Goal: Information Seeking & Learning: Learn about a topic

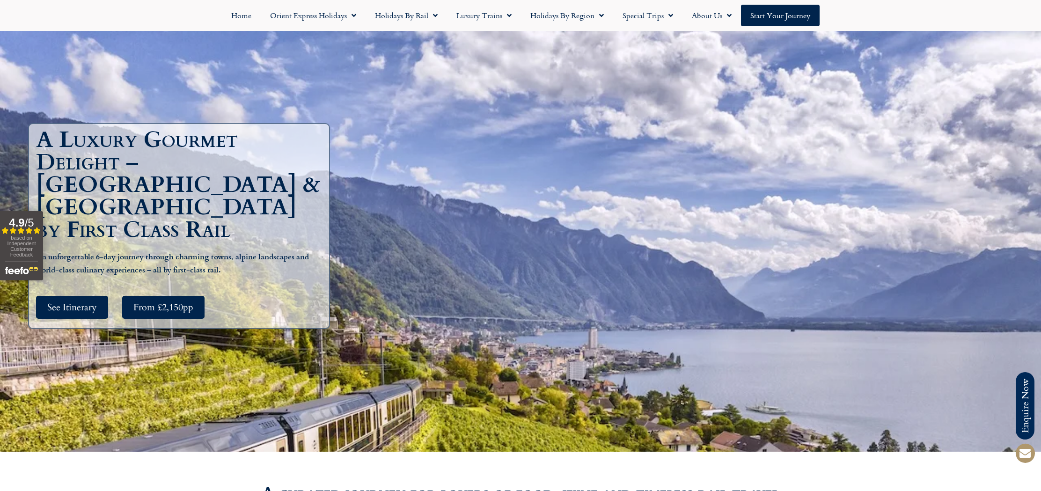
scroll to position [95, 0]
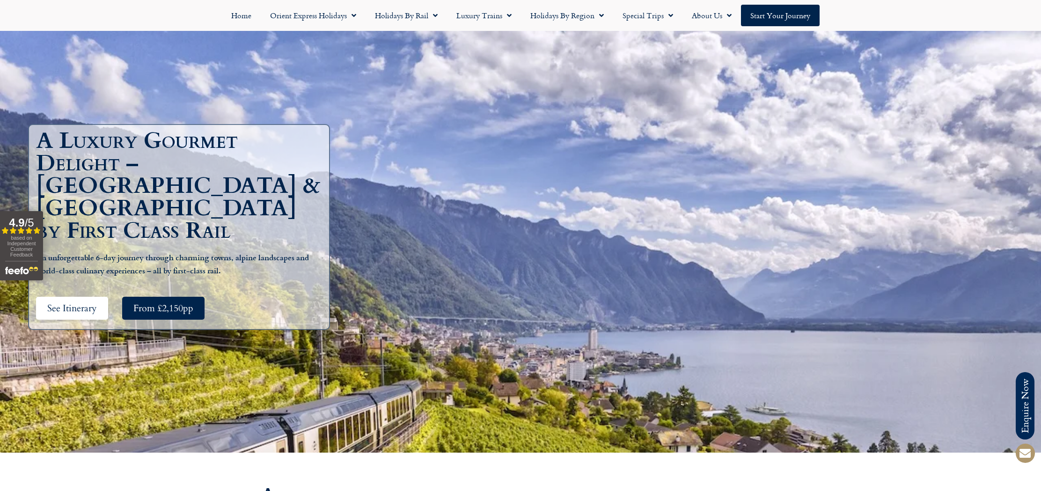
click at [63, 302] on span "See Itinerary" at bounding box center [72, 308] width 50 height 12
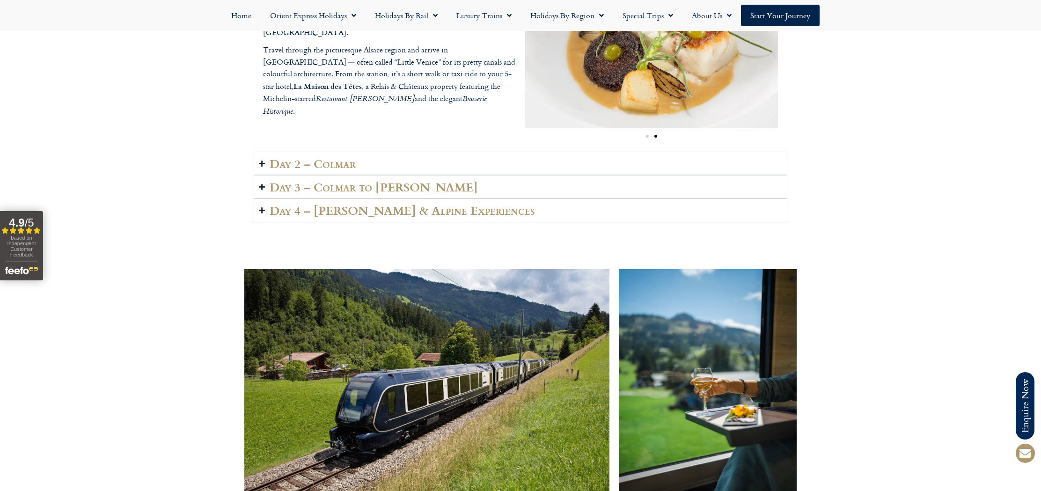
scroll to position [1547, 0]
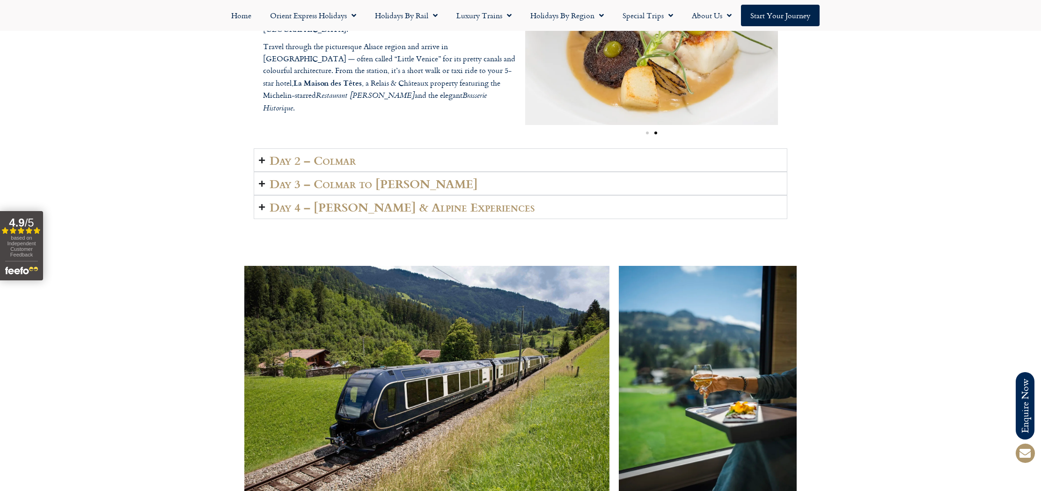
click at [261, 204] on icon "Accordion. Open links with Enter or Space, close with Escape, and navigate with…" at bounding box center [262, 207] width 6 height 7
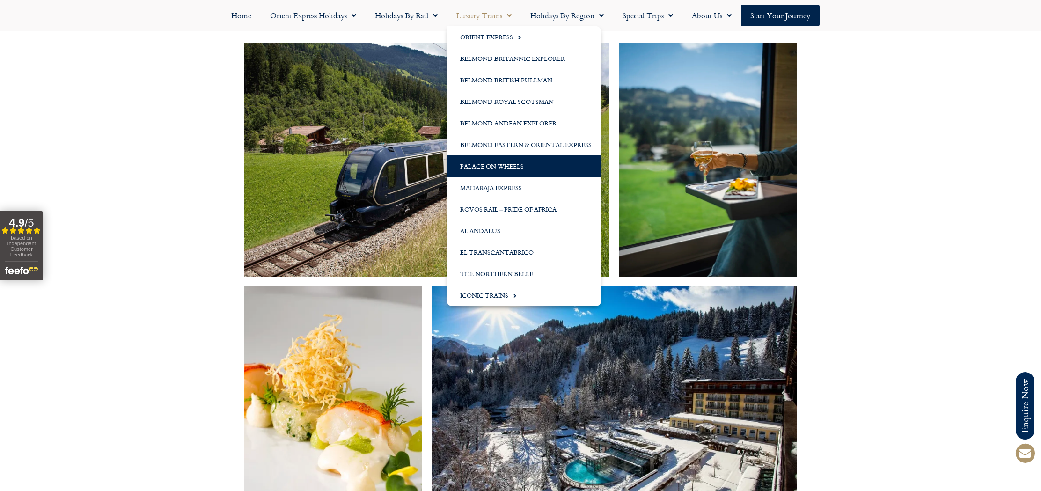
scroll to position [1811, 0]
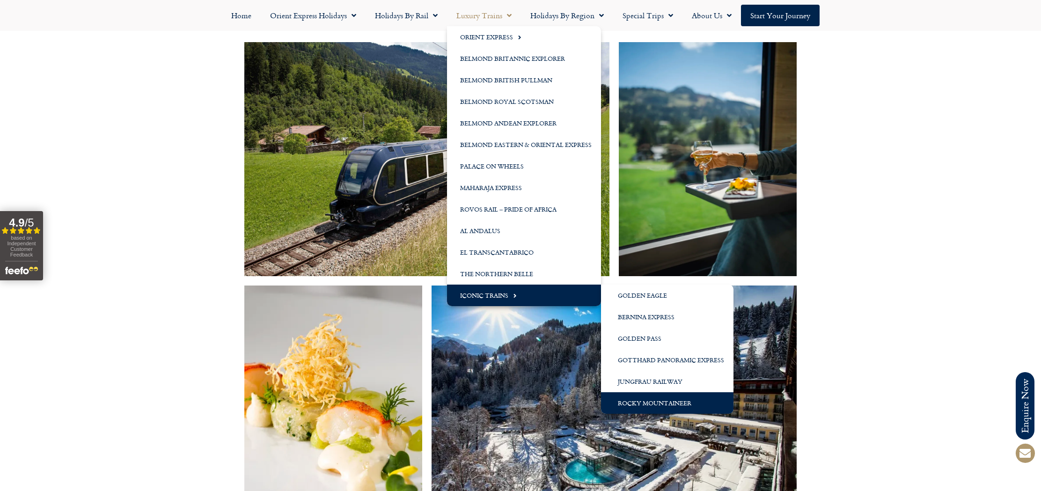
click at [667, 405] on link "Rocky Mountaineer" at bounding box center [667, 403] width 132 height 22
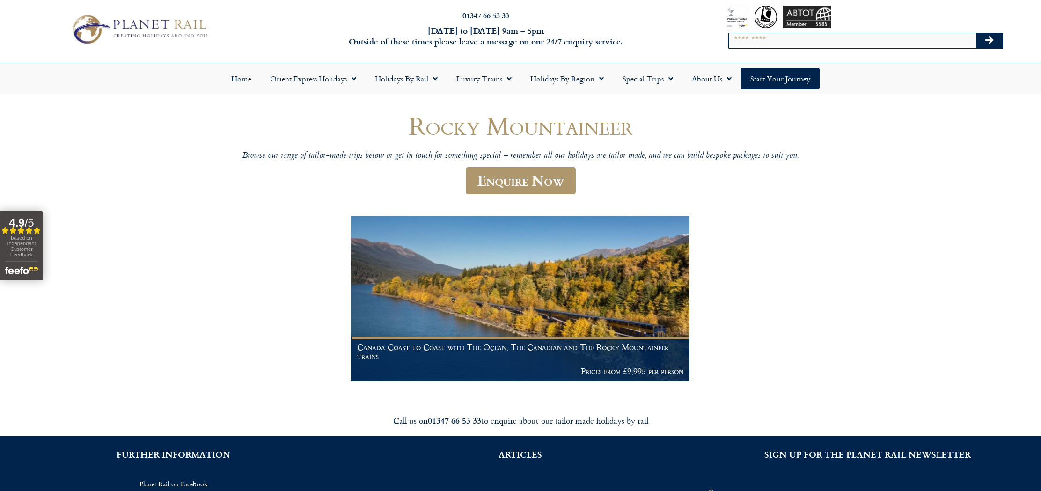
scroll to position [16, 0]
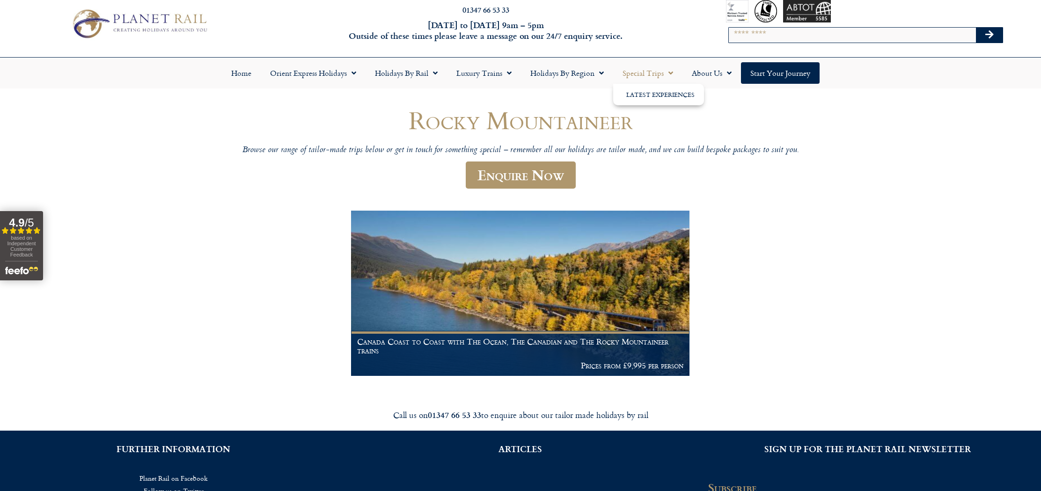
click at [655, 74] on link "Special Trips" at bounding box center [647, 73] width 69 height 22
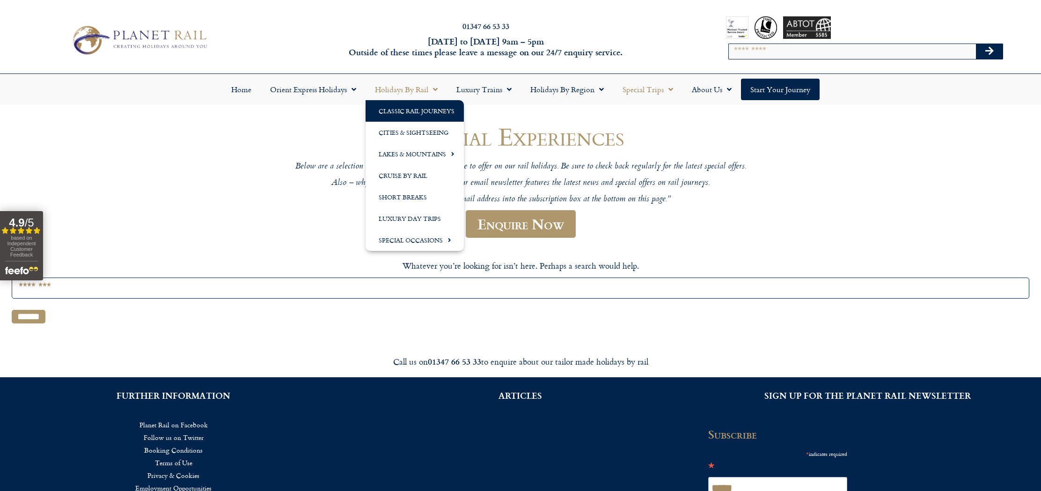
click at [404, 107] on link "Classic Rail Journeys" at bounding box center [415, 111] width 98 height 22
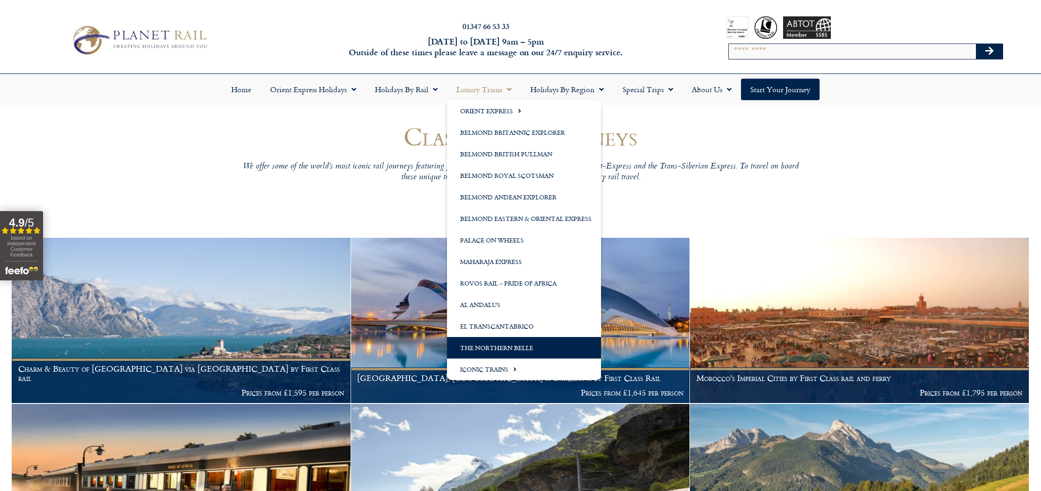
scroll to position [0, 0]
click at [507, 349] on link "The Northern Belle" at bounding box center [524, 348] width 154 height 22
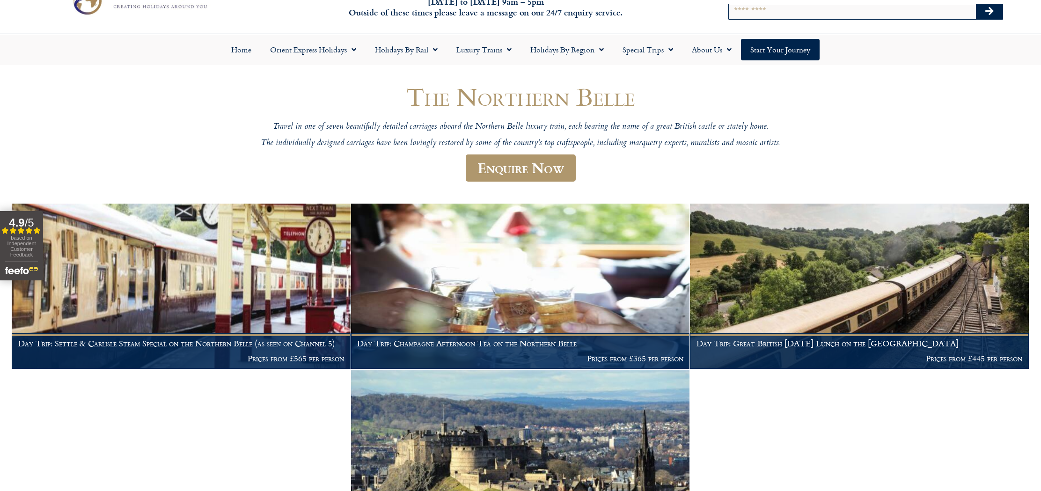
scroll to position [39, 0]
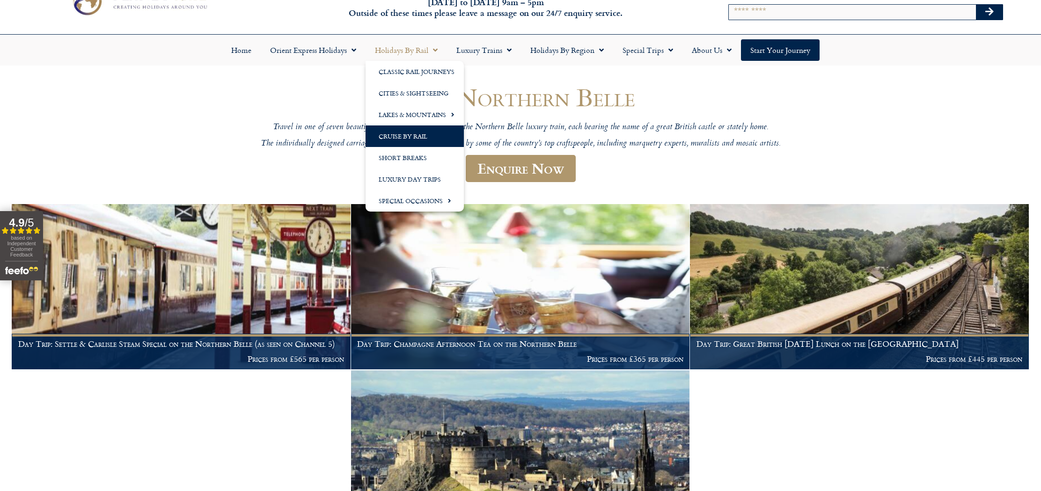
click at [408, 139] on link "Cruise by Rail" at bounding box center [415, 136] width 98 height 22
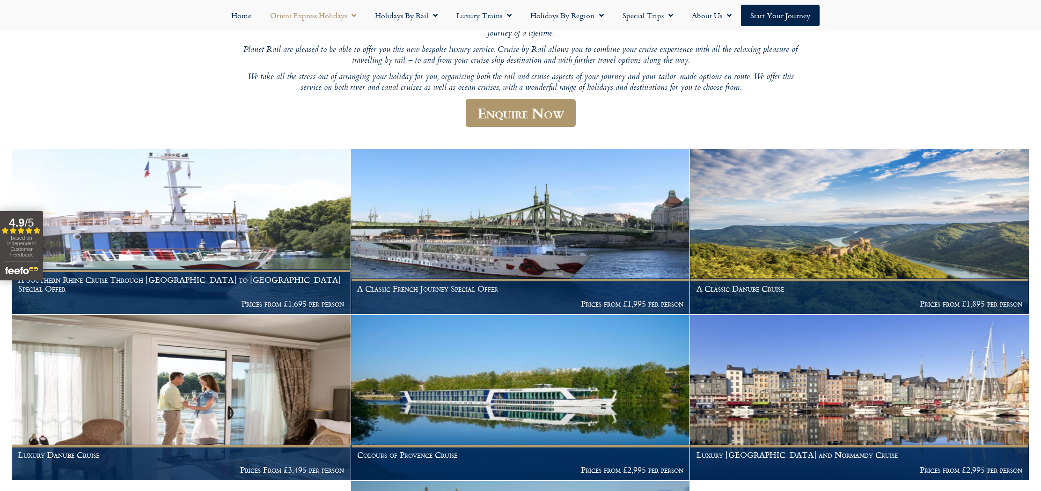
scroll to position [139, 0]
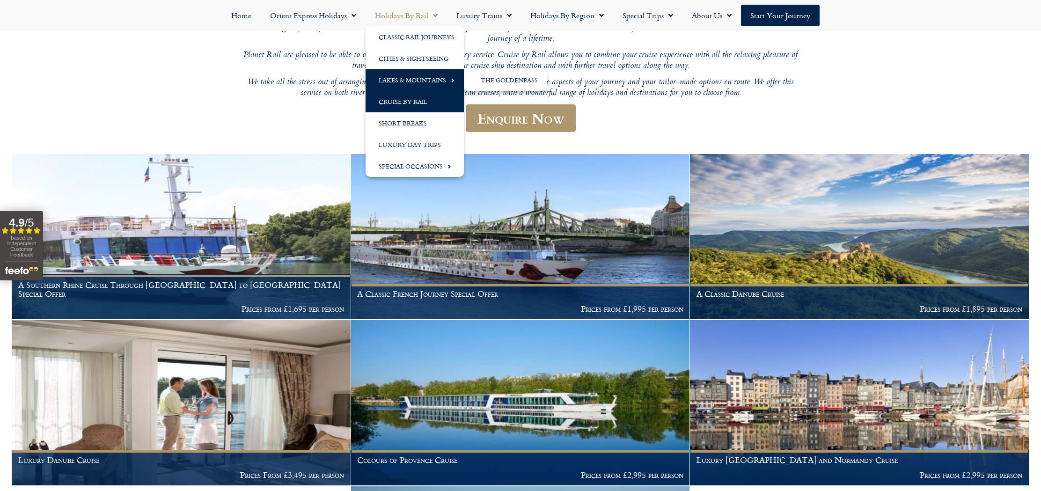
click at [413, 79] on link "Lakes & Mountains" at bounding box center [415, 80] width 98 height 22
click at [451, 80] on span "Menu" at bounding box center [450, 80] width 8 height 15
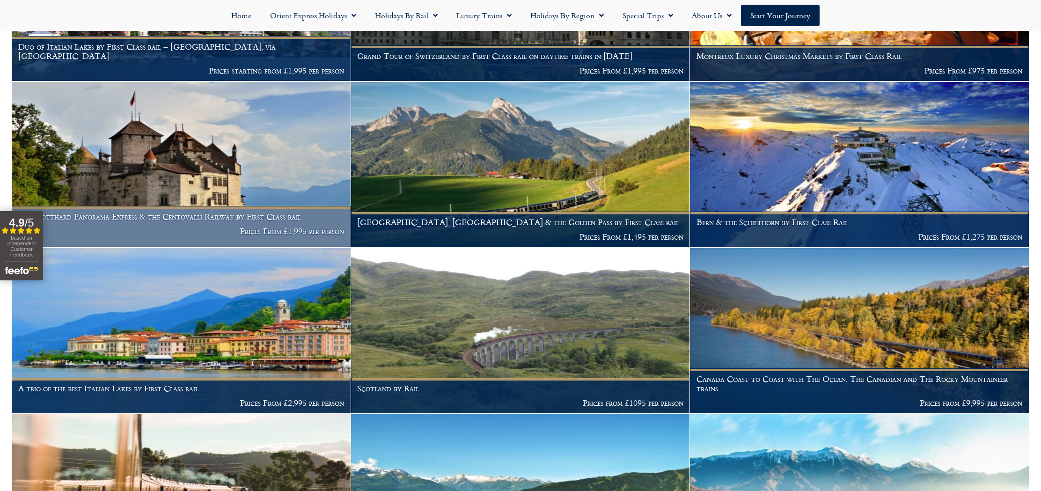
scroll to position [654, 0]
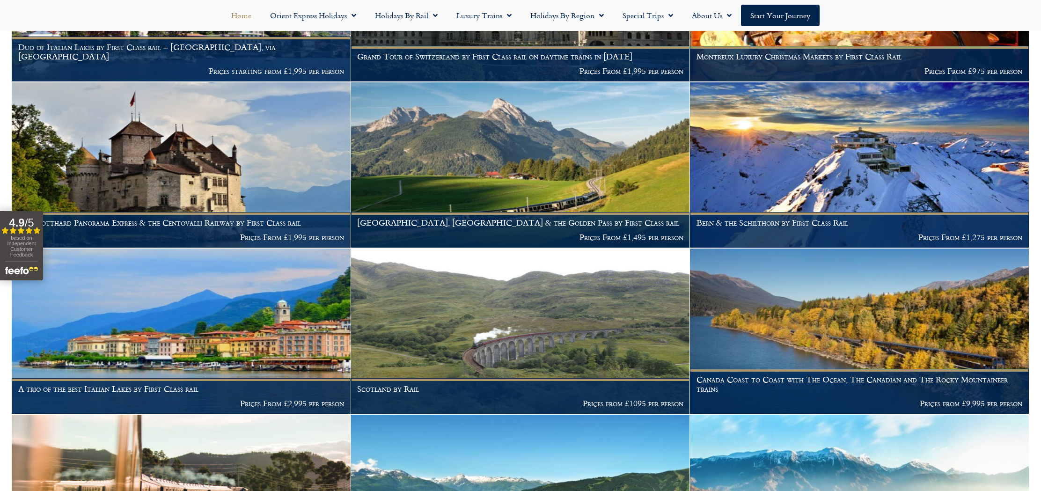
click at [241, 16] on link "Home" at bounding box center [241, 16] width 39 height 22
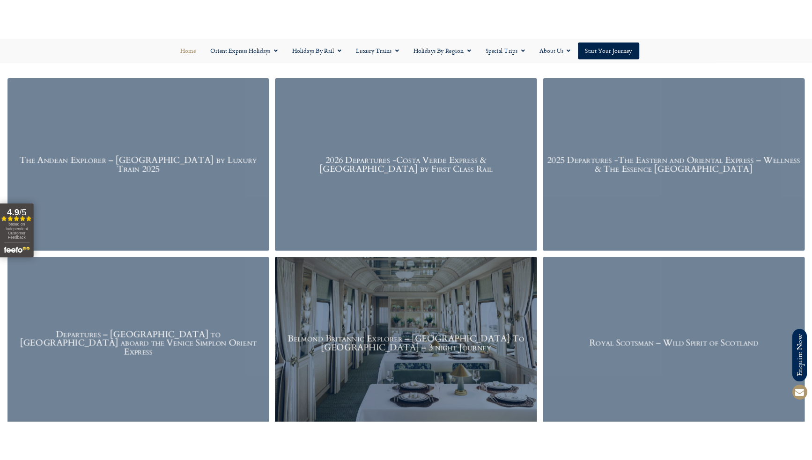
scroll to position [1354, 0]
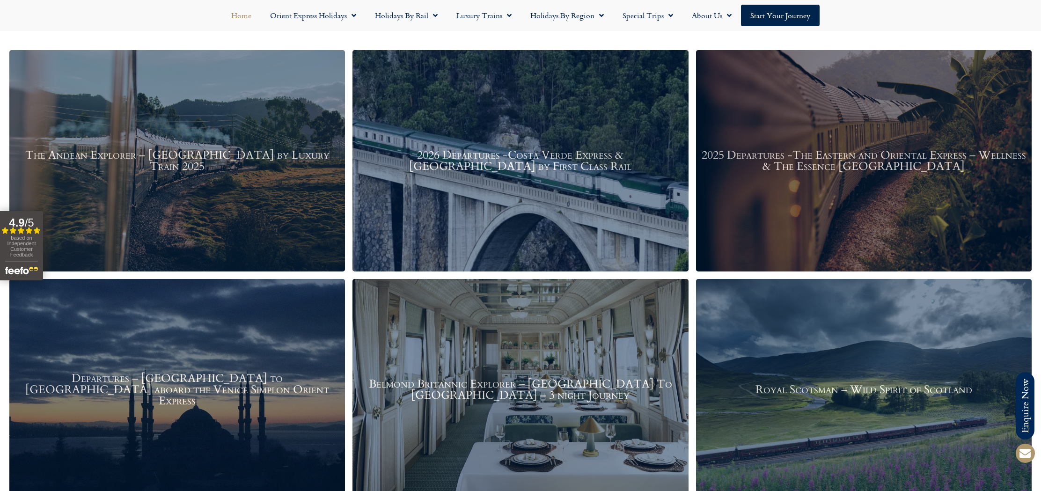
click at [534, 158] on h3 "2026 Departures -Costa Verde Express & Spain by First Class Rail" at bounding box center [520, 161] width 326 height 22
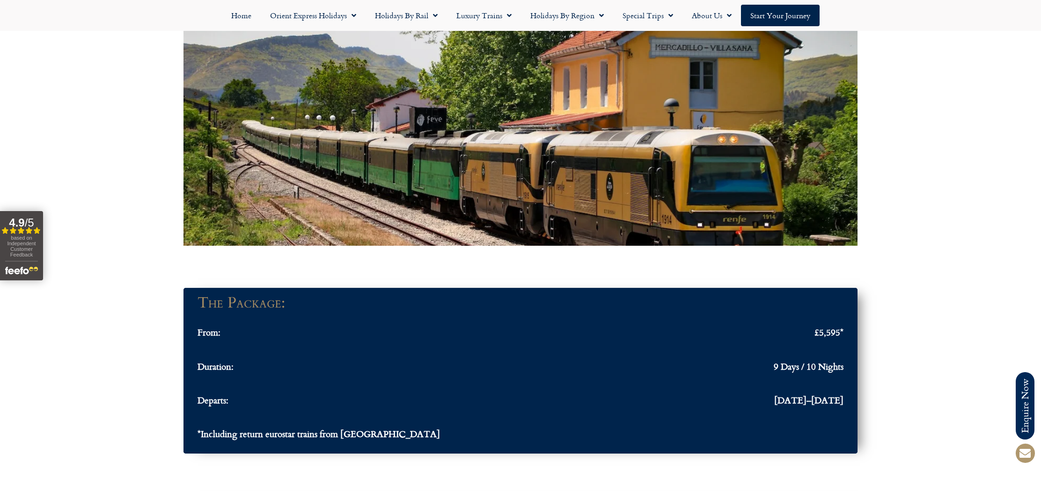
scroll to position [781, 0]
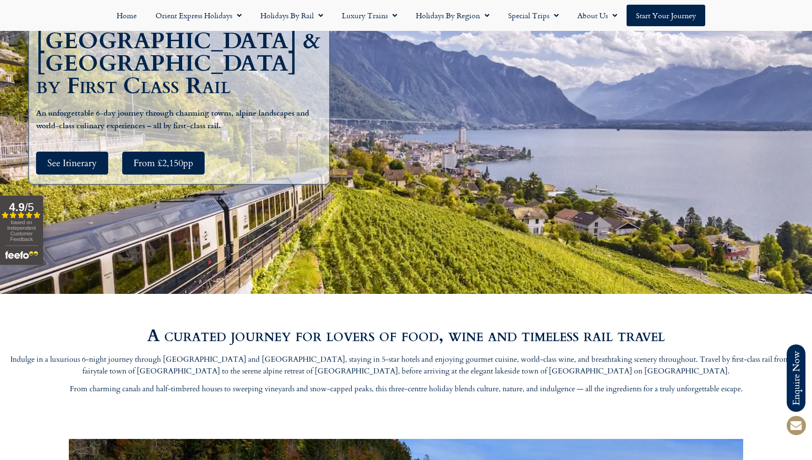
scroll to position [227, 0]
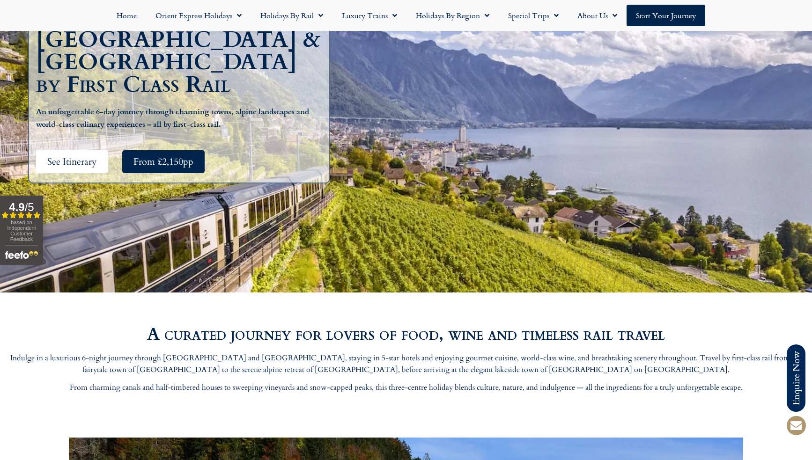
click at [76, 156] on span "See Itinerary" at bounding box center [72, 162] width 50 height 12
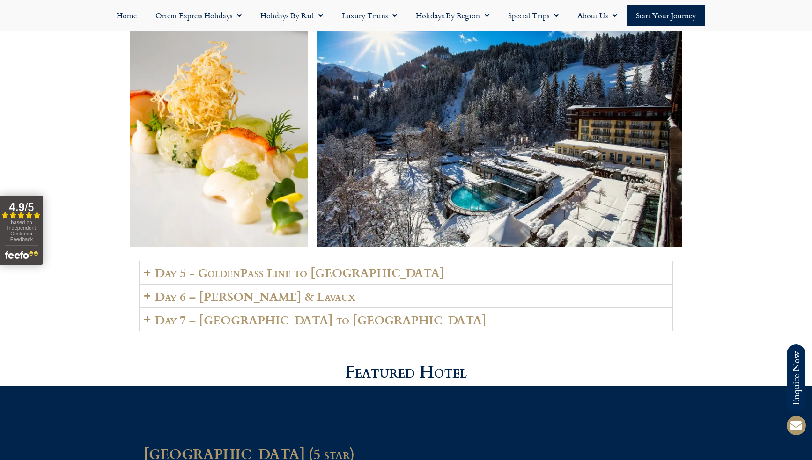
scroll to position [2015, 0]
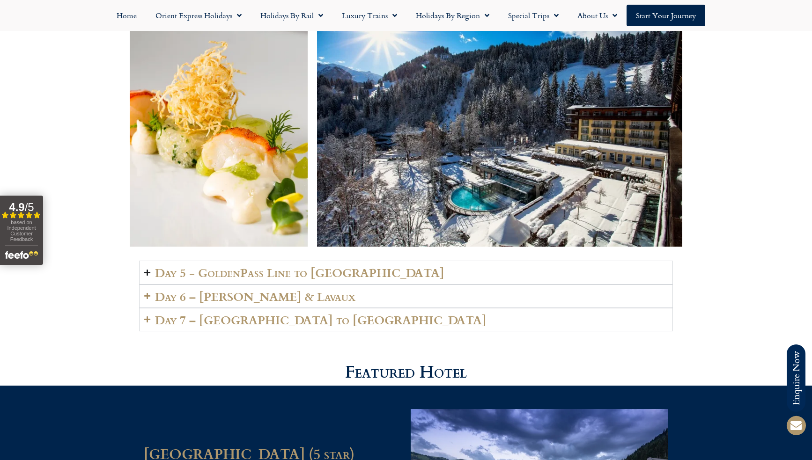
click at [146, 269] on icon "Accordion. Open links with Enter or Space, close with Escape, and navigate with…" at bounding box center [147, 272] width 6 height 7
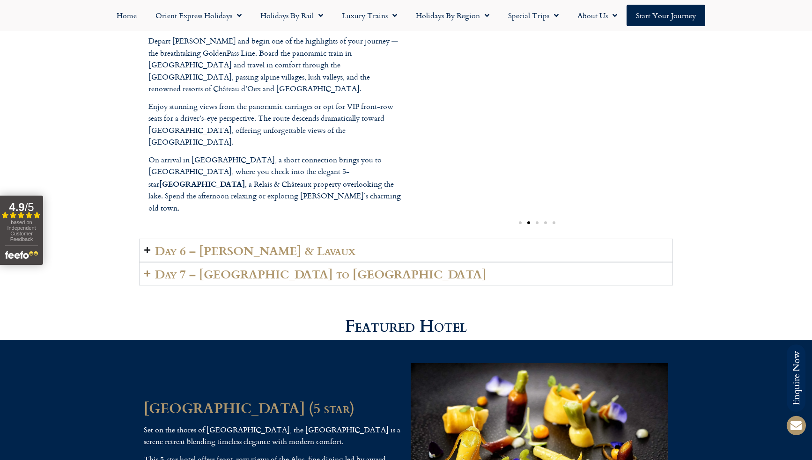
scroll to position [2287, 0]
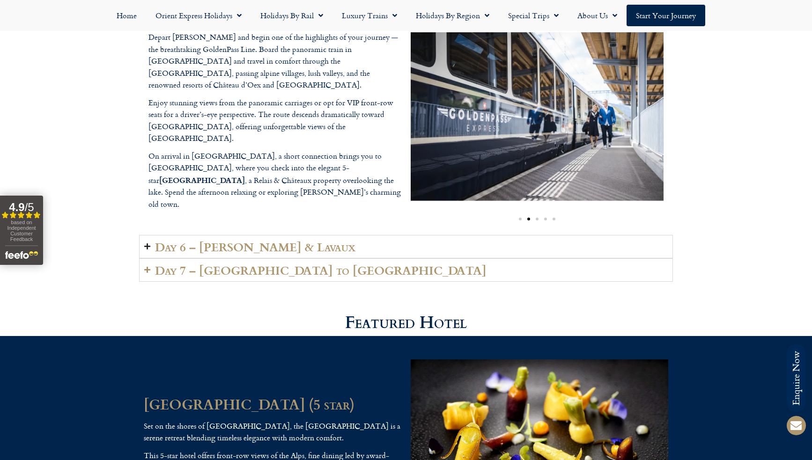
click at [151, 243] on summary "Day 6 – [PERSON_NAME] & Lavaux" at bounding box center [406, 246] width 534 height 23
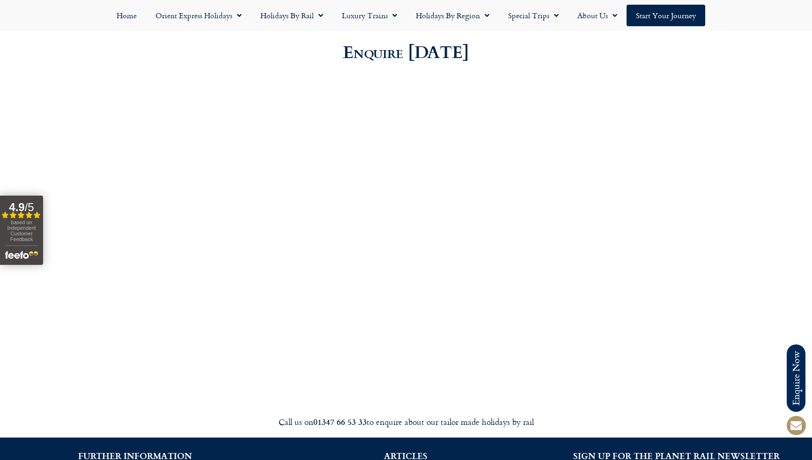
scroll to position [2826, 0]
